Goal: Find specific fact

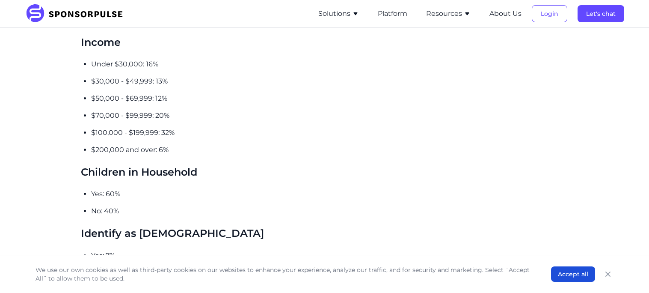
scroll to position [768, 0]
click at [109, 127] on p "$100,000 - $199,999: 32%" at bounding box center [268, 132] width 354 height 10
copy p "100,000"
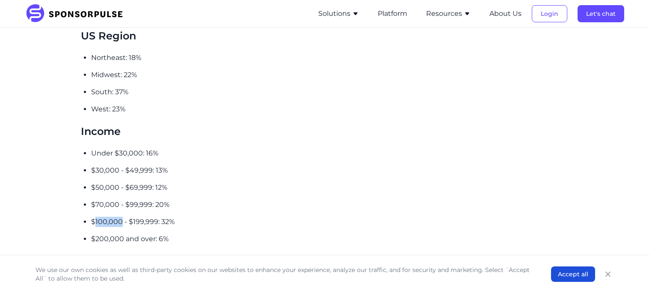
scroll to position [678, 0]
copy p "100,000"
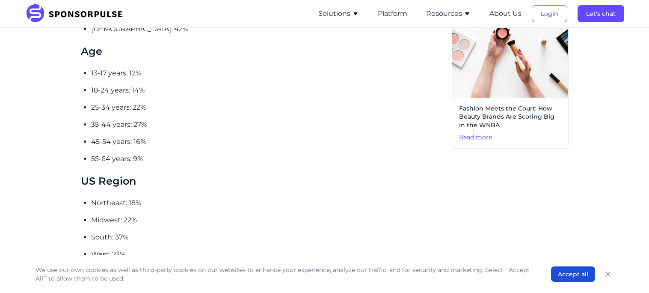
scroll to position [483, 0]
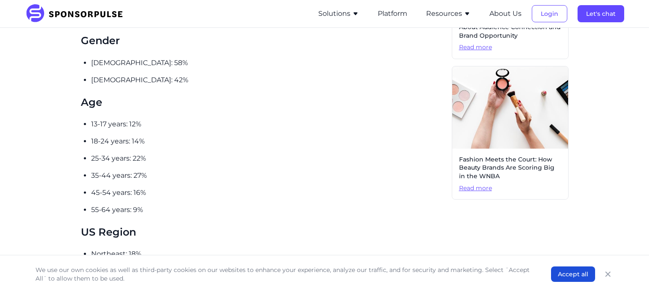
click at [95, 170] on p "35-44 years: 27%" at bounding box center [268, 175] width 354 height 10
copy p "35"
click at [95, 170] on p "35-44 years: 27%" at bounding box center [268, 175] width 354 height 10
click at [98, 170] on p "35-44 years: 27%" at bounding box center [268, 175] width 354 height 10
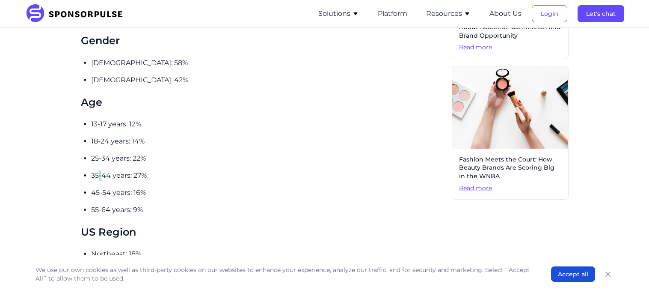
click at [98, 170] on p "35-44 years: 27%" at bounding box center [268, 175] width 354 height 10
click at [97, 170] on p "35-44 years: 27%" at bounding box center [268, 175] width 354 height 10
click at [95, 170] on p "35-44 years: 27%" at bounding box center [268, 175] width 354 height 10
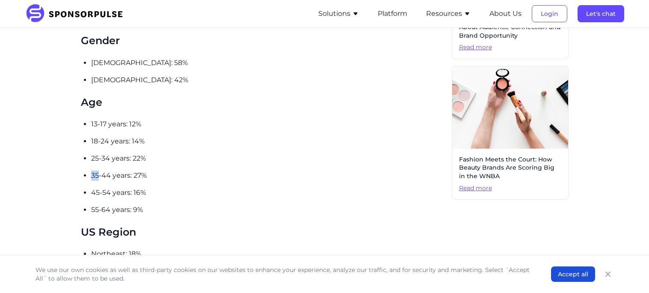
copy p "35"
